Goal: Information Seeking & Learning: Learn about a topic

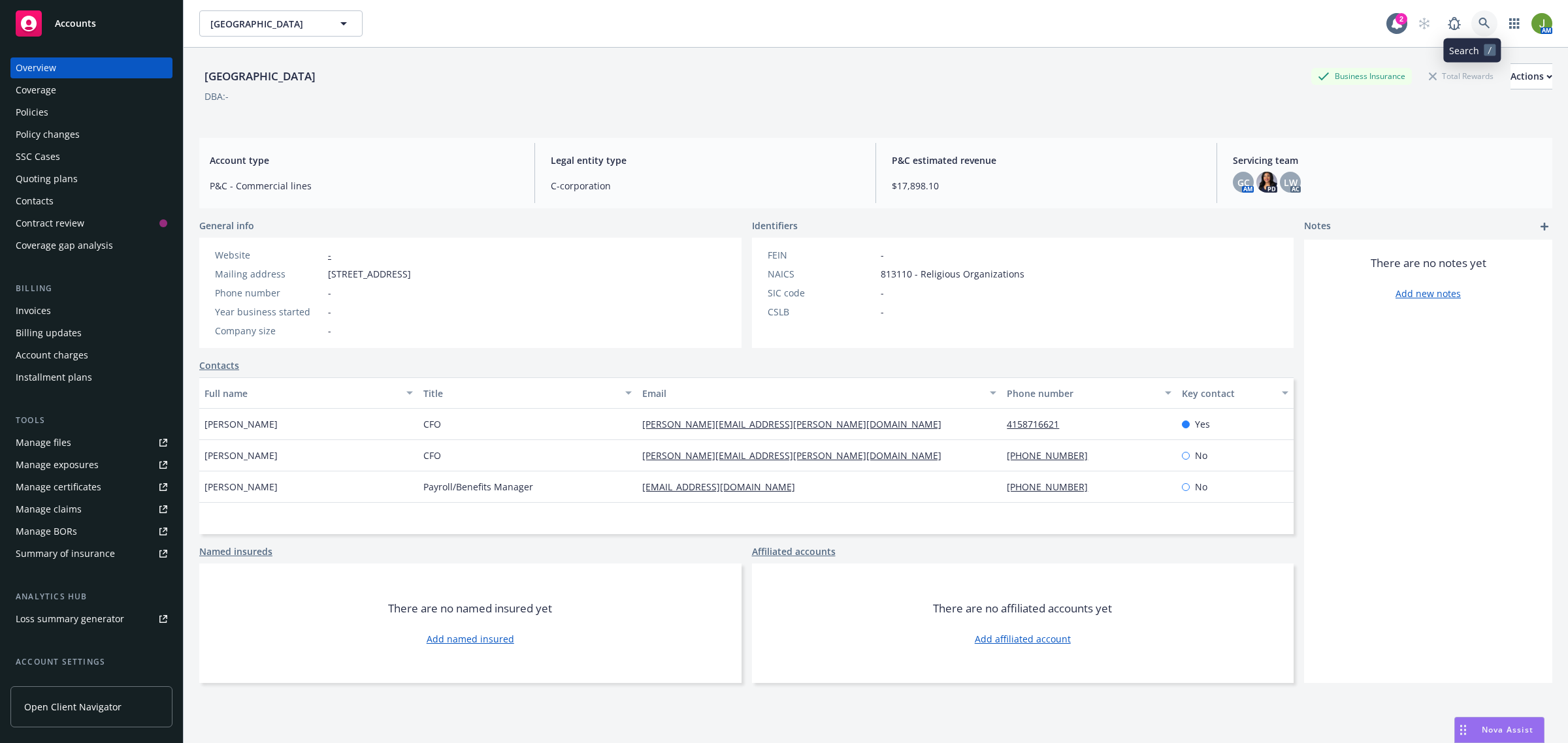
click at [1484, 22] on link at bounding box center [1484, 23] width 26 height 26
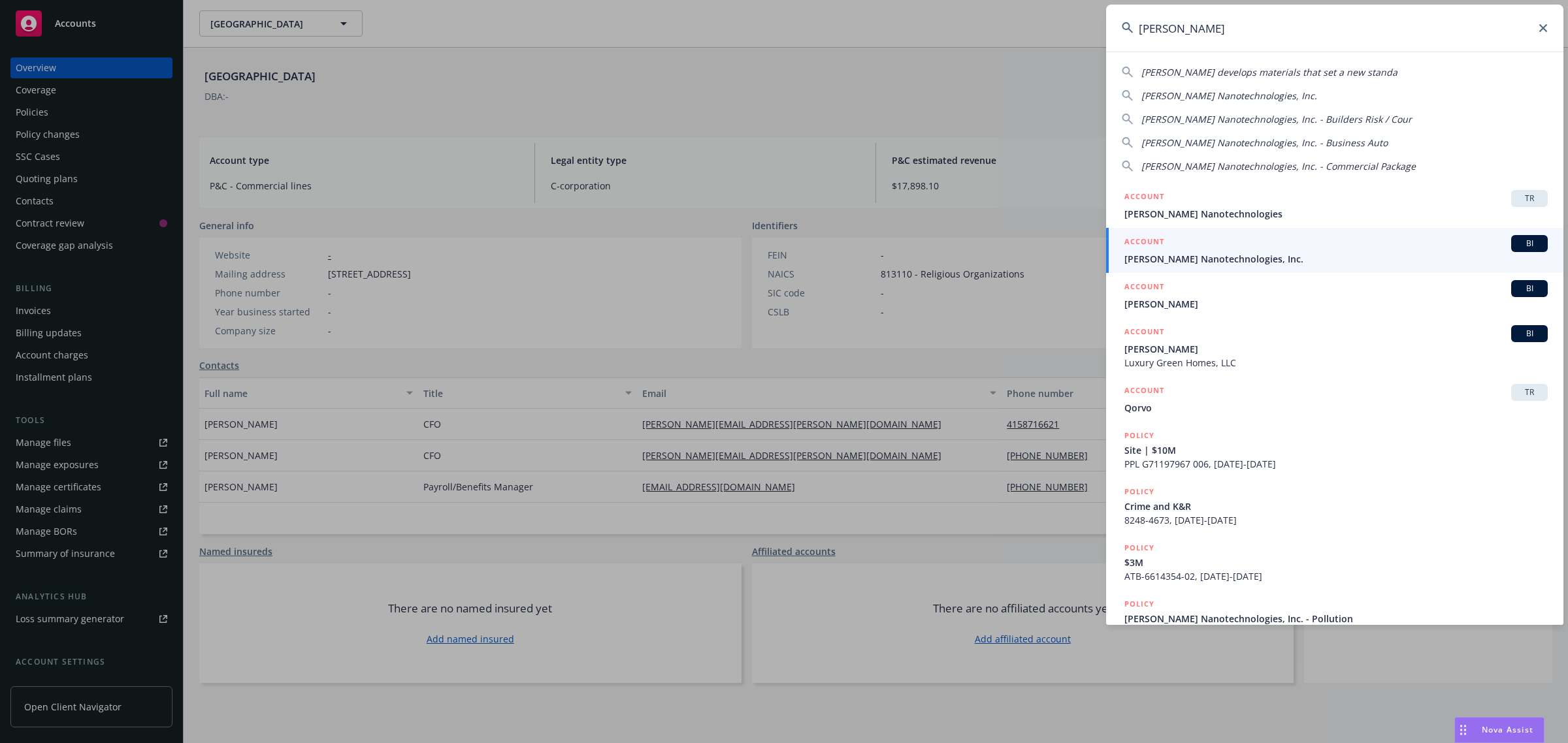
type input "[PERSON_NAME]"
click at [1142, 267] on link "ACCOUNT BI [PERSON_NAME] Nanotechnologies, Inc." at bounding box center [1334, 250] width 457 height 45
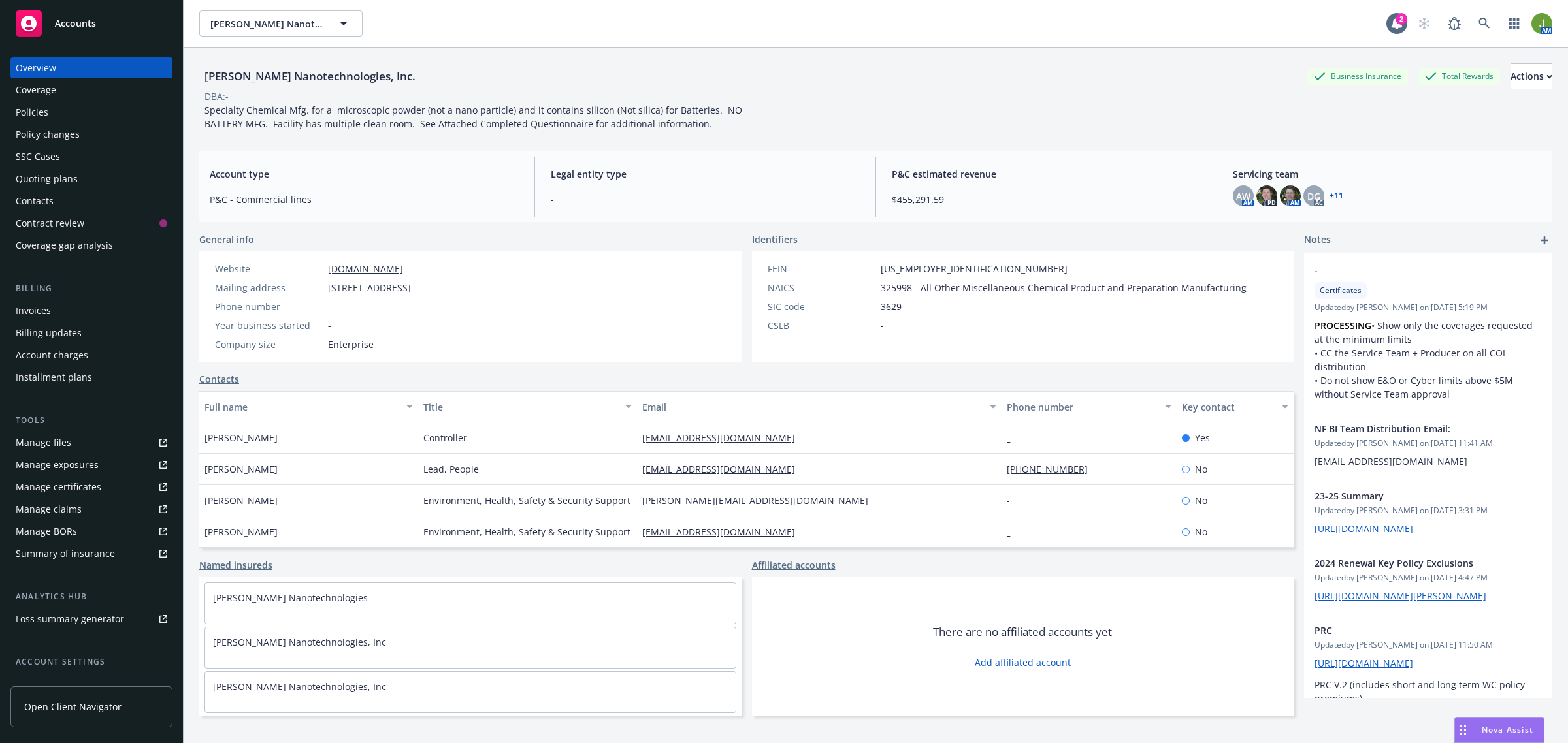
click at [65, 119] on div "Policies" at bounding box center [91, 111] width 152 height 21
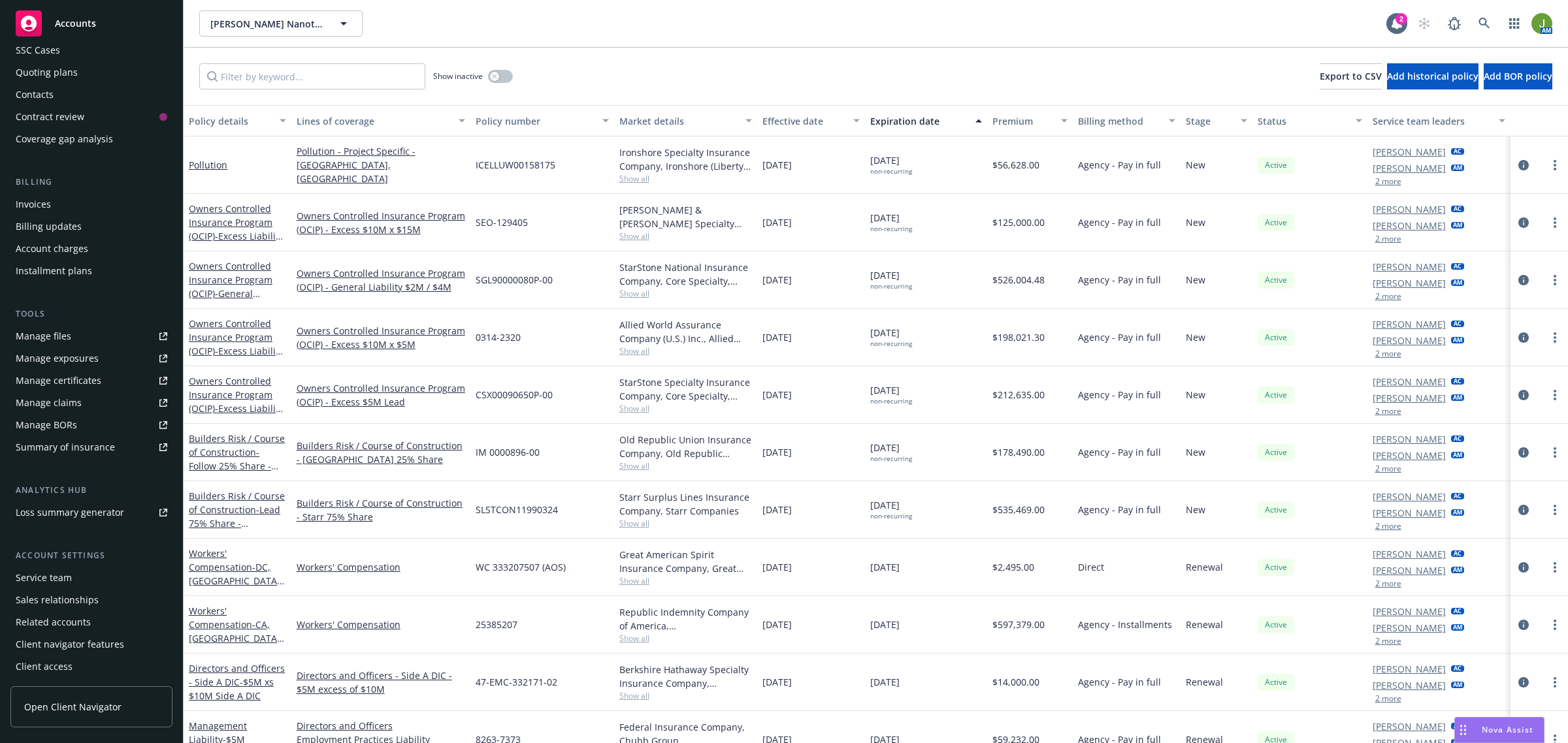
click at [47, 50] on div "SSC Cases" at bounding box center [37, 50] width 44 height 21
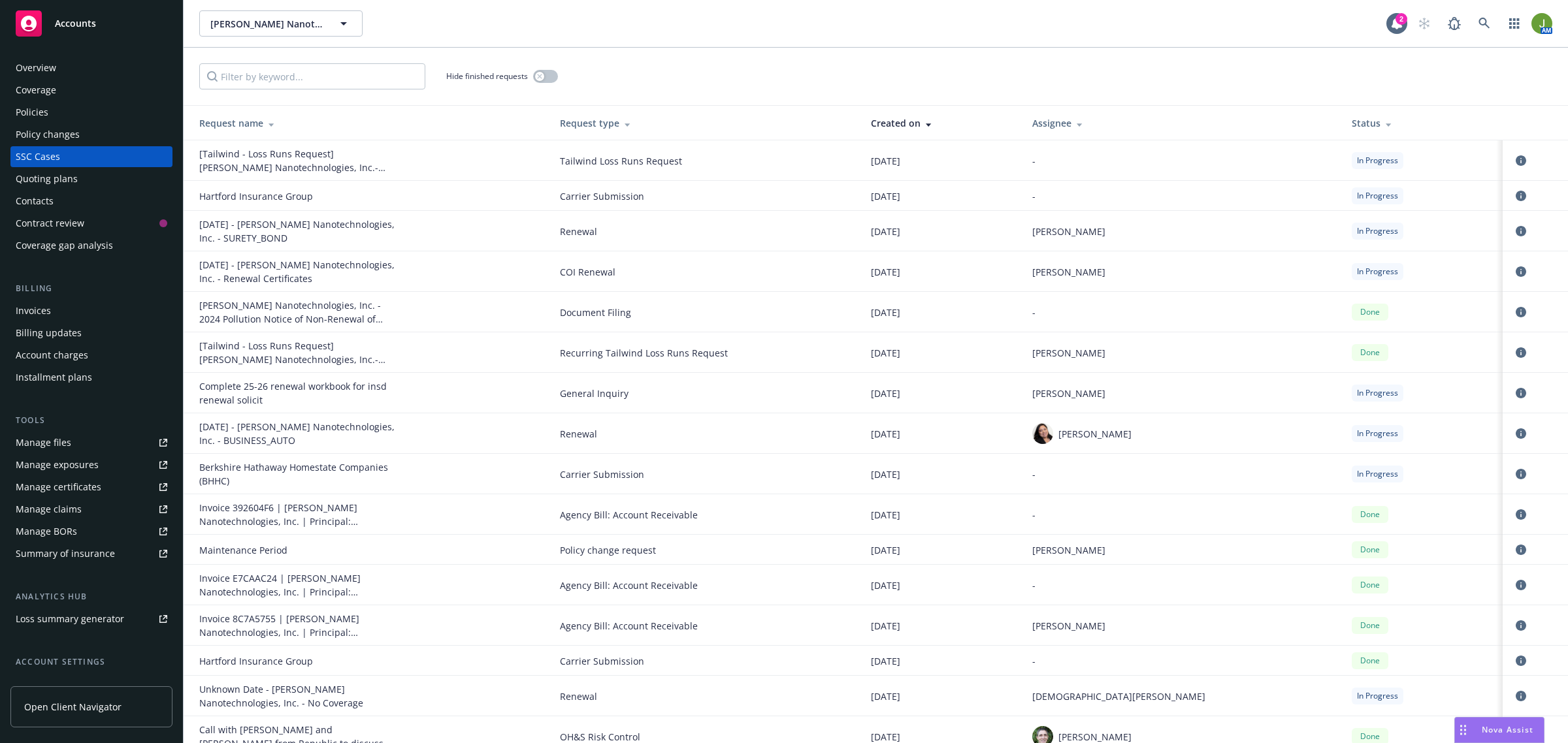
click at [70, 26] on span "Accounts" at bounding box center [75, 23] width 41 height 11
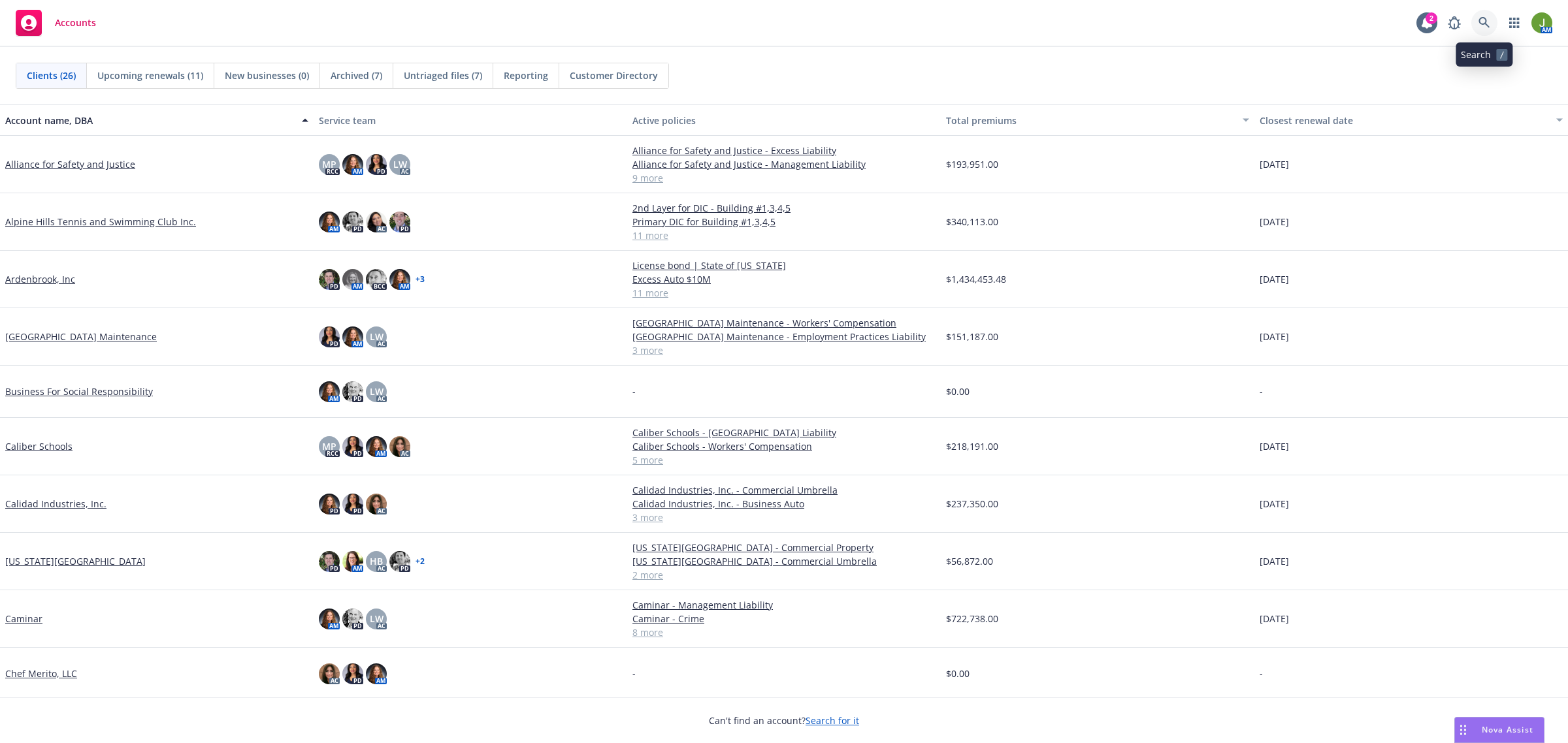
click at [1485, 15] on link at bounding box center [1484, 22] width 26 height 26
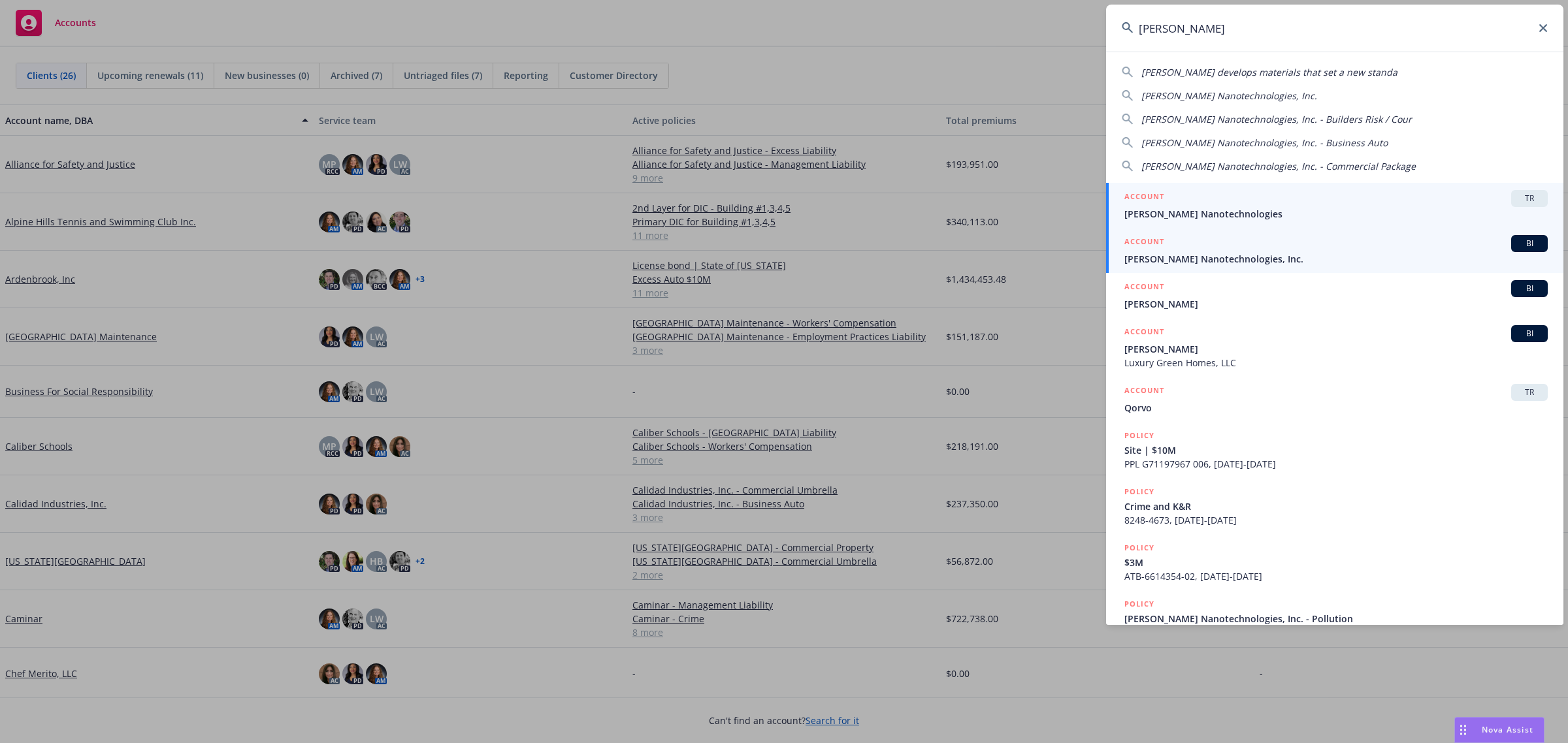
type input "[PERSON_NAME]"
click at [1167, 252] on span "[PERSON_NAME] Nanotechnologies, Inc." at bounding box center [1335, 259] width 423 height 14
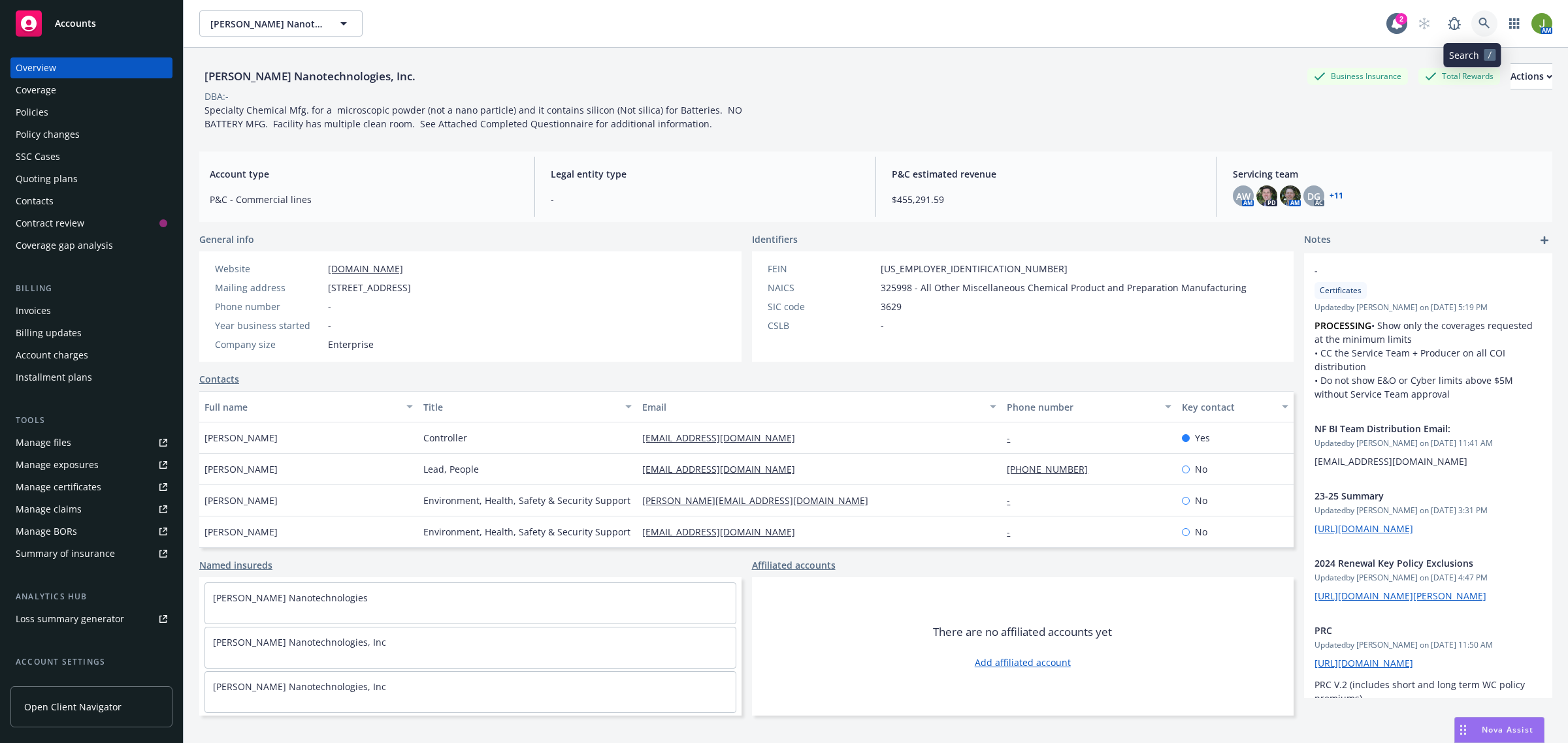
click at [1471, 24] on link at bounding box center [1484, 23] width 26 height 26
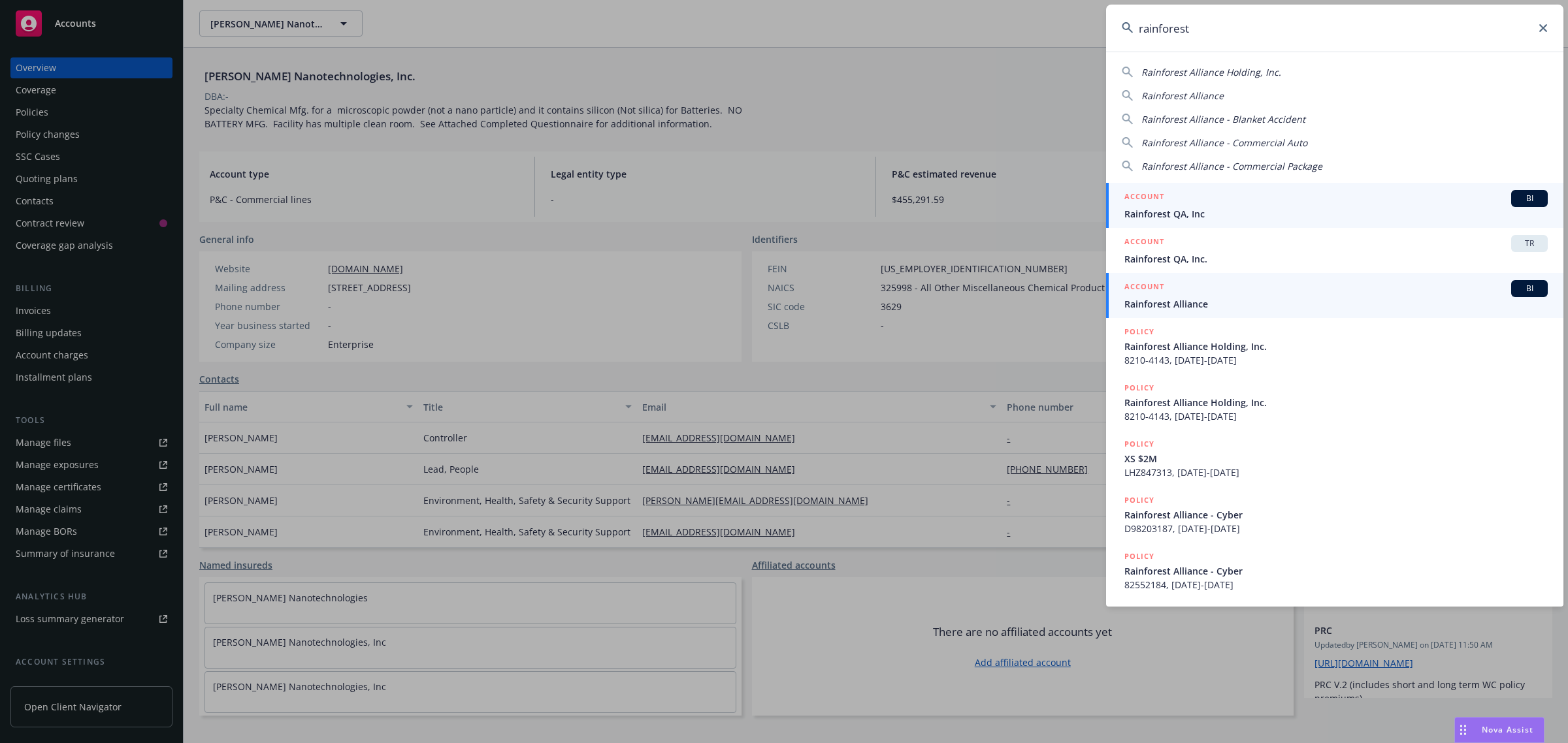
type input "rainforest"
click at [1200, 298] on span "Rainforest Alliance" at bounding box center [1335, 304] width 423 height 14
